Goal: Information Seeking & Learning: Learn about a topic

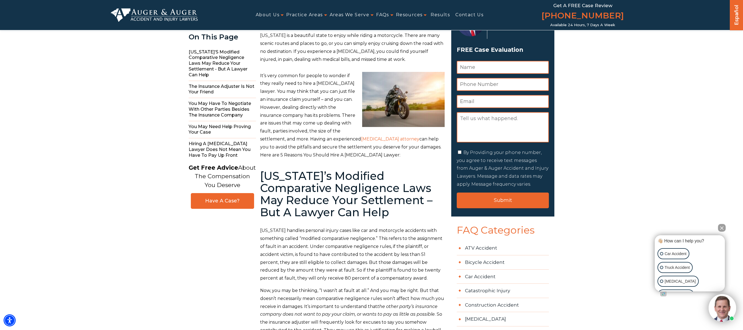
scroll to position [28, 0]
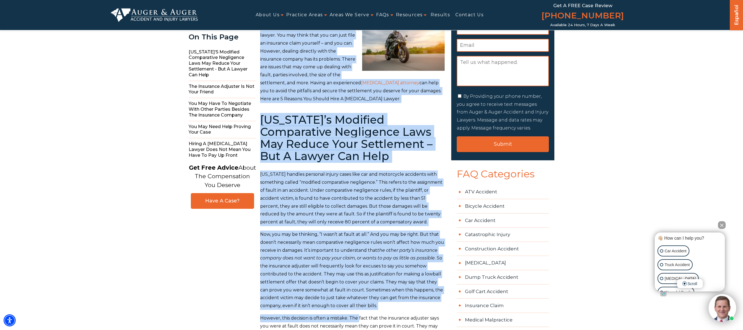
drag, startPoint x: 259, startPoint y: 92, endPoint x: 360, endPoint y: 327, distance: 255.6
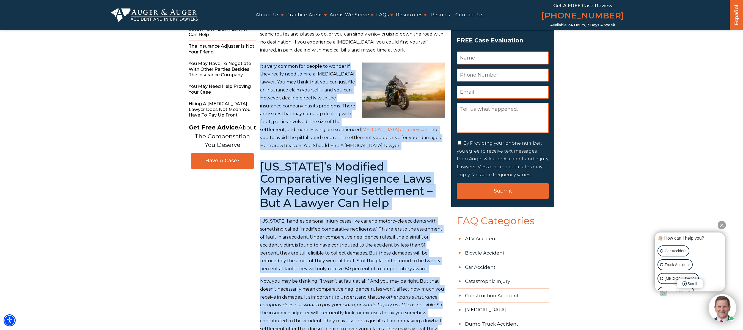
scroll to position [0, 0]
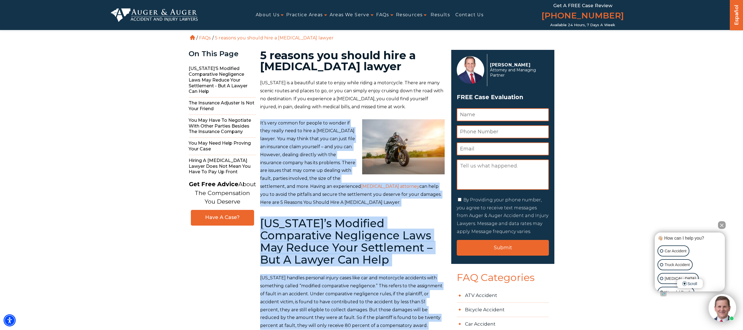
click at [371, 165] on span "It’s very common for people to wonder if they really need to hire a [MEDICAL_DA…" at bounding box center [350, 162] width 181 height 84
copy span "It’s very common for people to wonder if they really need to hire a [MEDICAL_DA…"
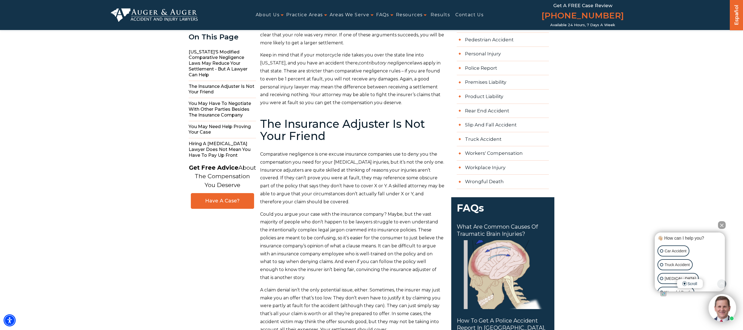
scroll to position [550, 0]
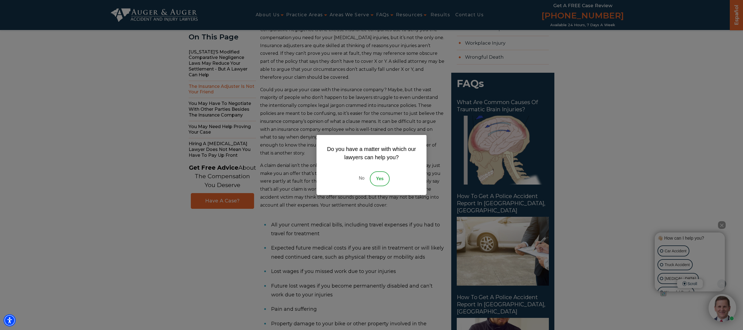
click at [359, 165] on link "No" at bounding box center [361, 178] width 17 height 15
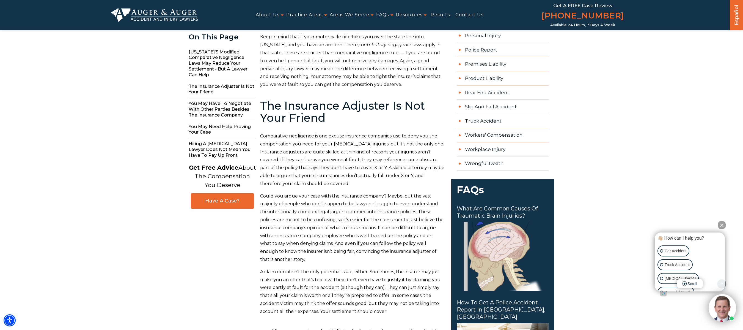
scroll to position [440, 0]
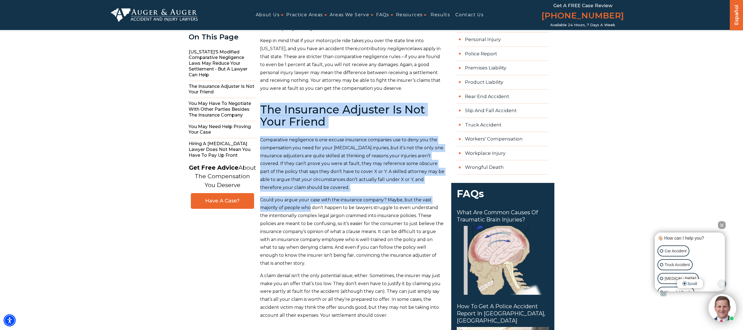
drag, startPoint x: 259, startPoint y: 111, endPoint x: 330, endPoint y: 214, distance: 125.8
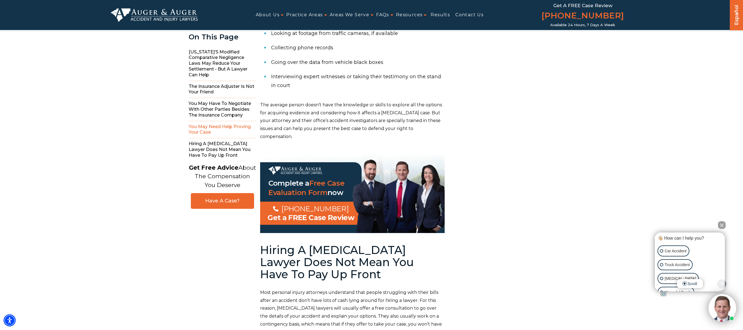
scroll to position [1706, 0]
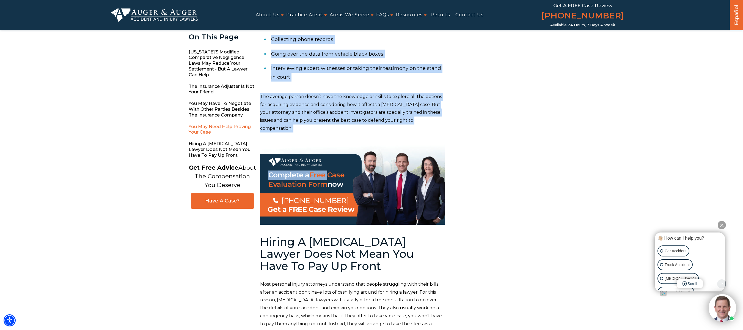
copy div "Lor Ipsumdolo Sitametc Ad Eli Sedd Eiusmo Temporincid utlaboreet do mag aliqua …"
